Goal: Use online tool/utility: Utilize a website feature to perform a specific function

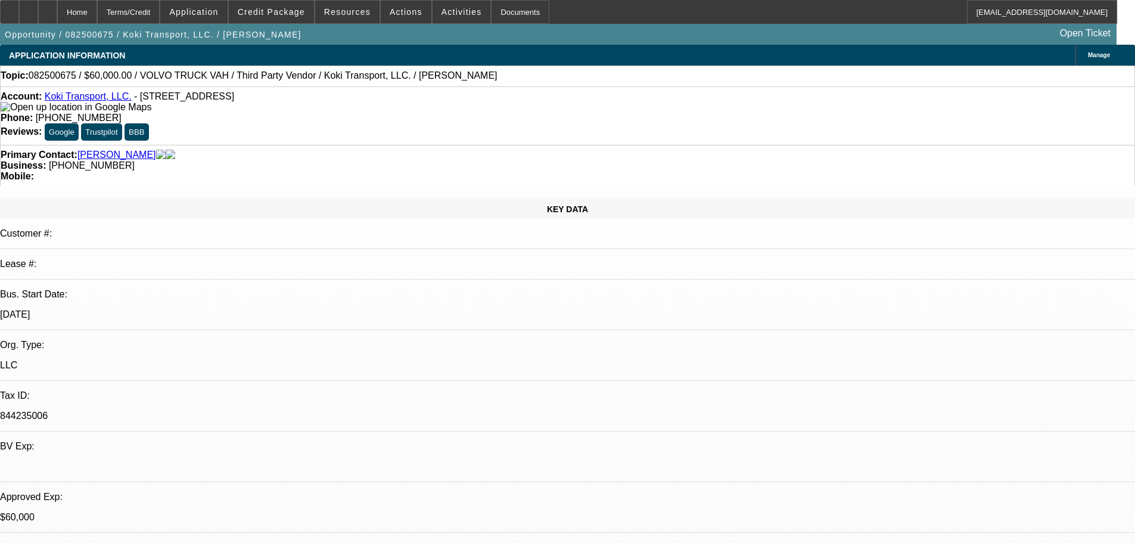
select select "0.2"
select select "2"
select select "0.1"
select select "4"
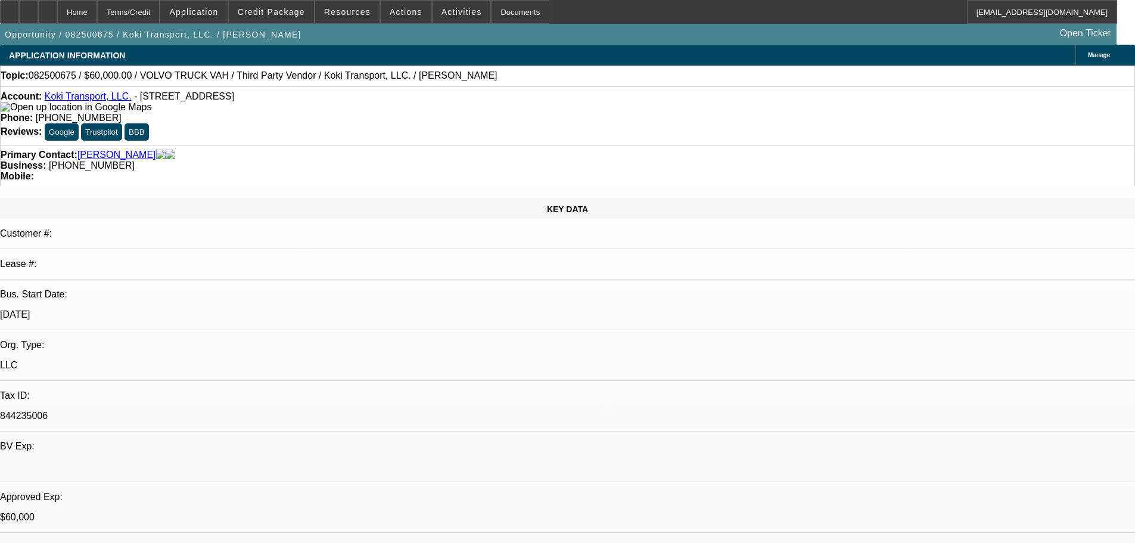
select select "0"
select select "2"
select select "0.1"
select select "4"
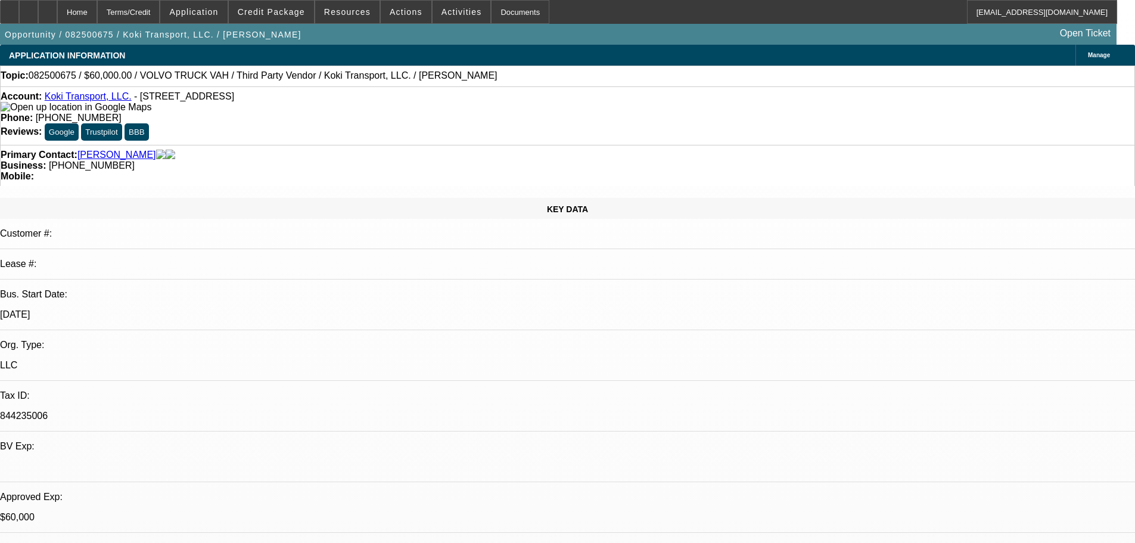
select select "0.2"
select select "2"
select select "0.1"
select select "4"
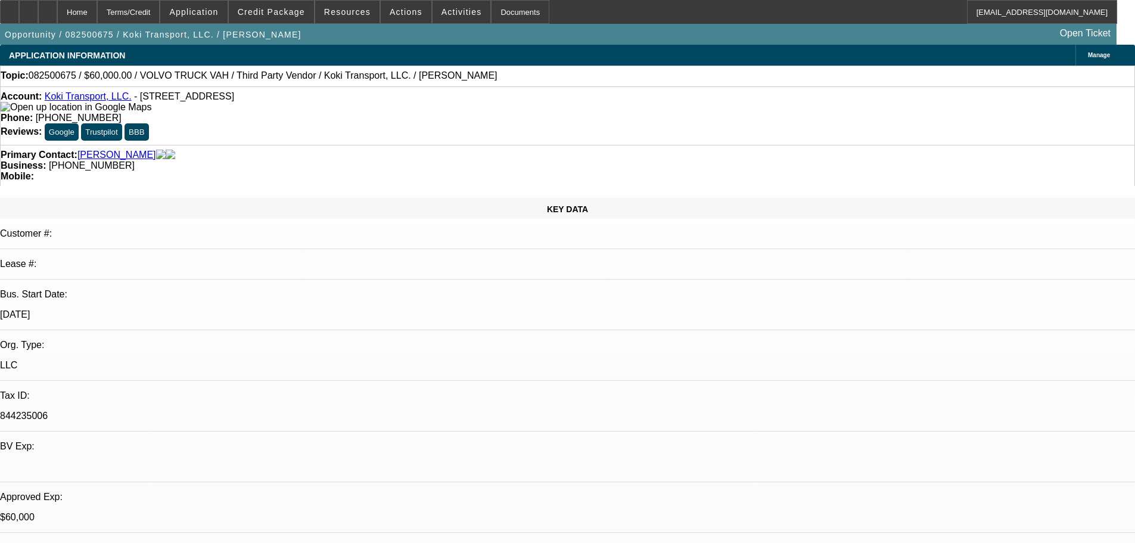
select select "0.15"
select select "2"
select select "0.1"
select select "4"
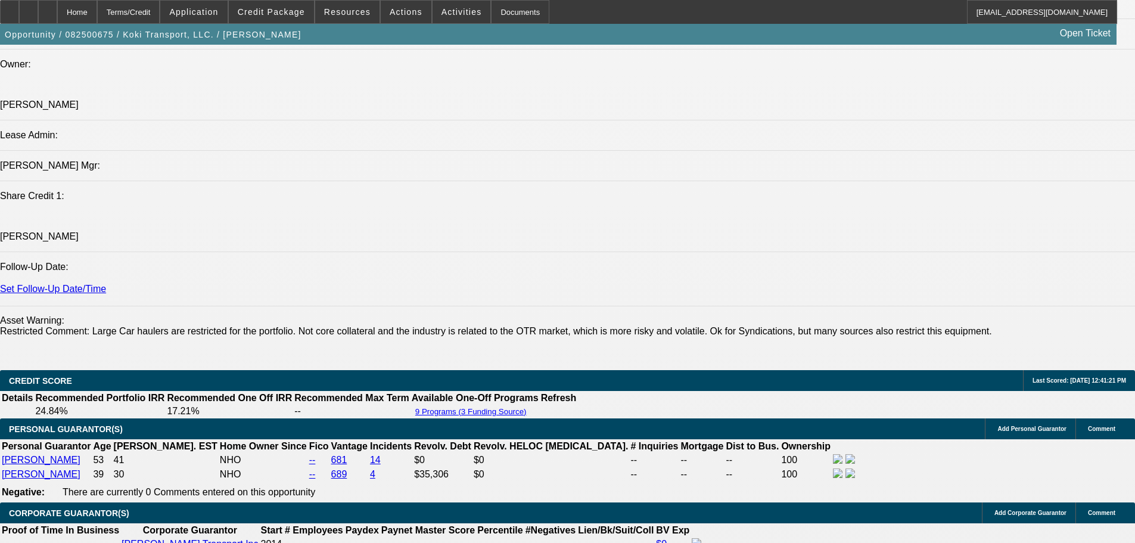
scroll to position [1430, 0]
